Goal: Go to known website: Access a specific website the user already knows

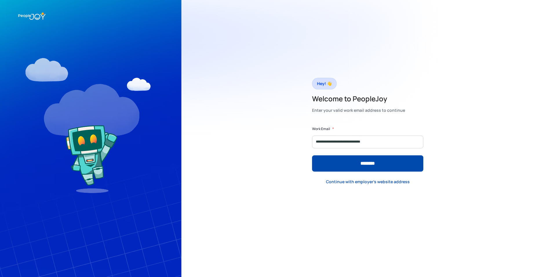
type input "**********"
click at [312, 155] on input "********" at bounding box center [367, 163] width 111 height 16
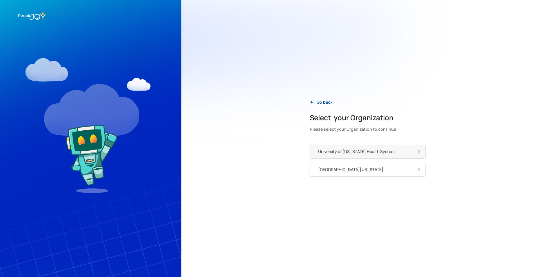
click at [341, 156] on link "University of Pennsylvania Health System" at bounding box center [368, 152] width 116 height 14
